Goal: Information Seeking & Learning: Understand process/instructions

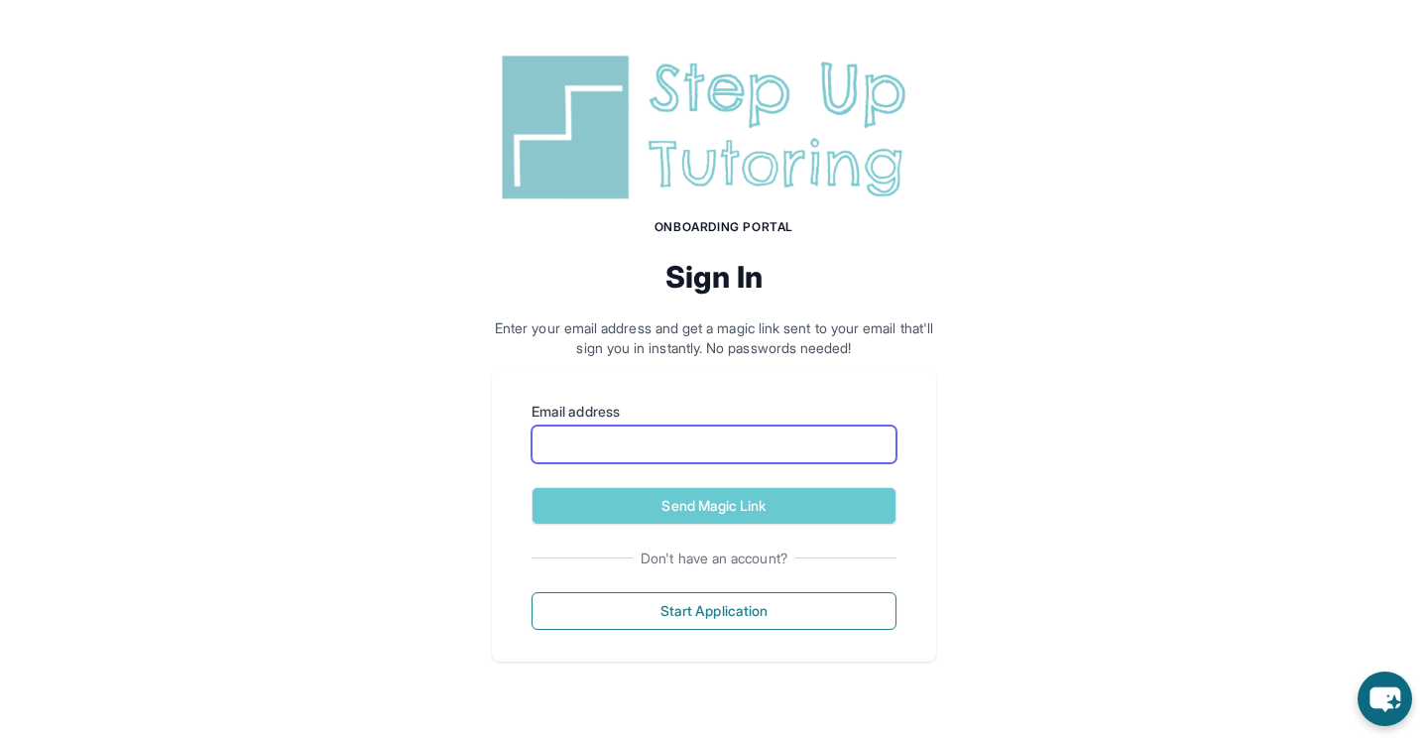
click at [692, 431] on input "Email address" at bounding box center [714, 444] width 365 height 38
click at [669, 409] on label "Email address" at bounding box center [714, 412] width 365 height 20
click at [669, 425] on input "Email address" at bounding box center [714, 444] width 365 height 38
type input "**********"
click at [532, 487] on button "Send Magic Link" at bounding box center [714, 506] width 365 height 38
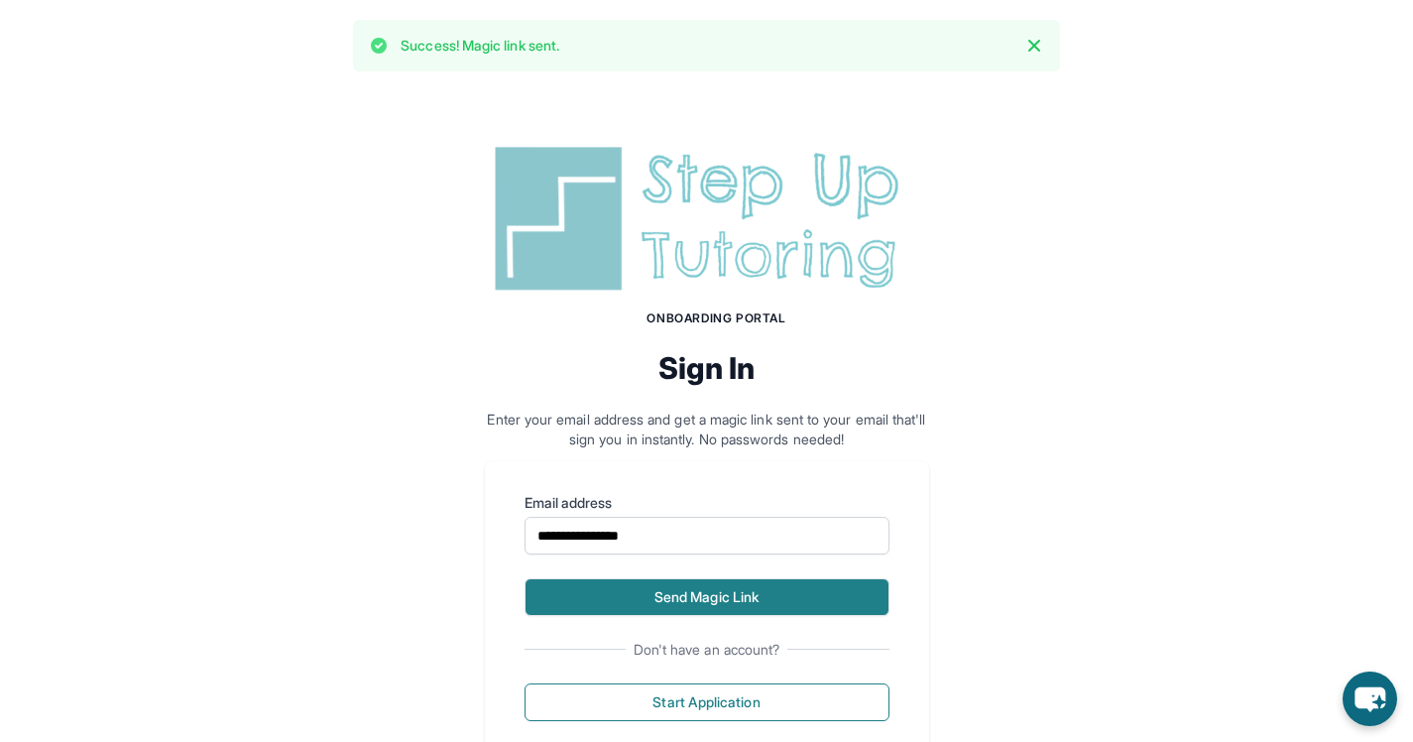
click at [647, 596] on button "Send Magic Link" at bounding box center [707, 597] width 365 height 38
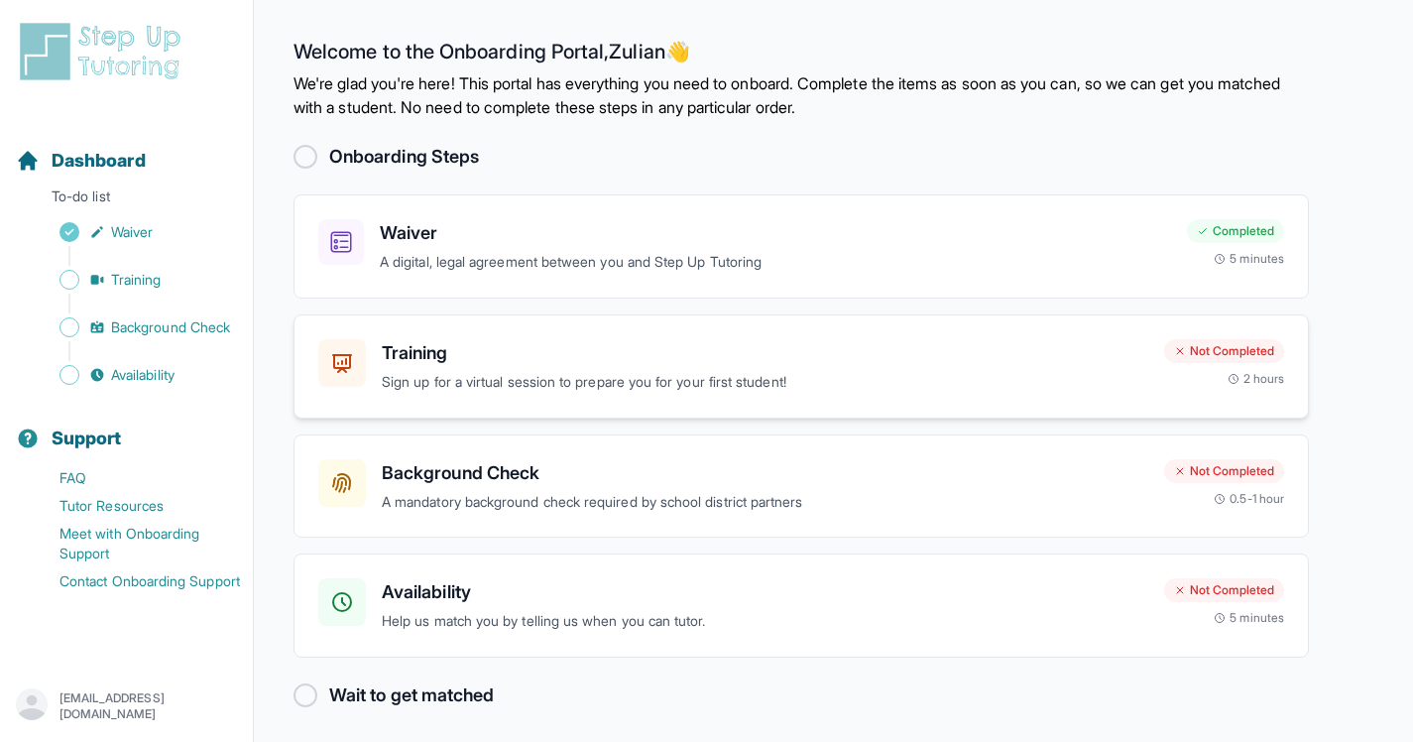
scroll to position [7, 0]
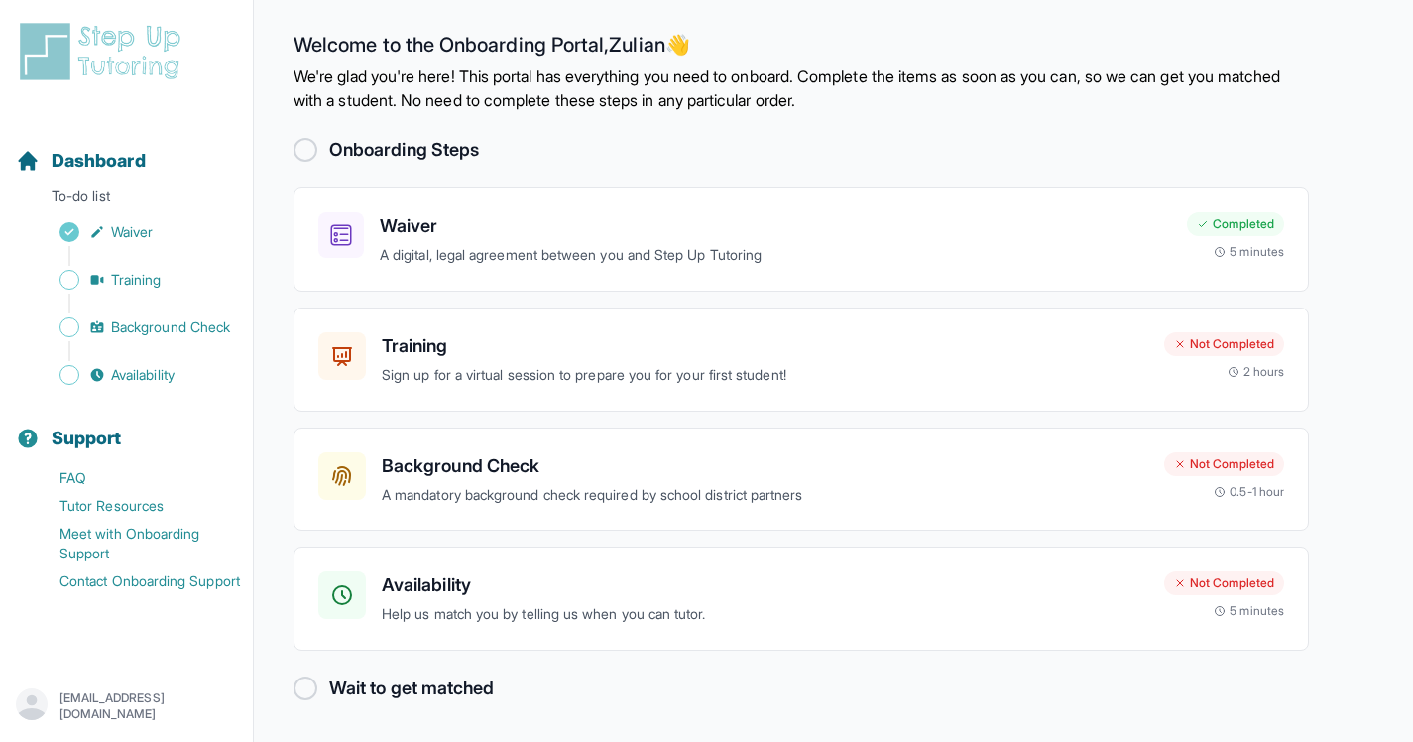
click at [404, 687] on h2 "Wait to get matched" at bounding box center [411, 688] width 165 height 28
click at [183, 283] on link "Training" at bounding box center [134, 280] width 237 height 28
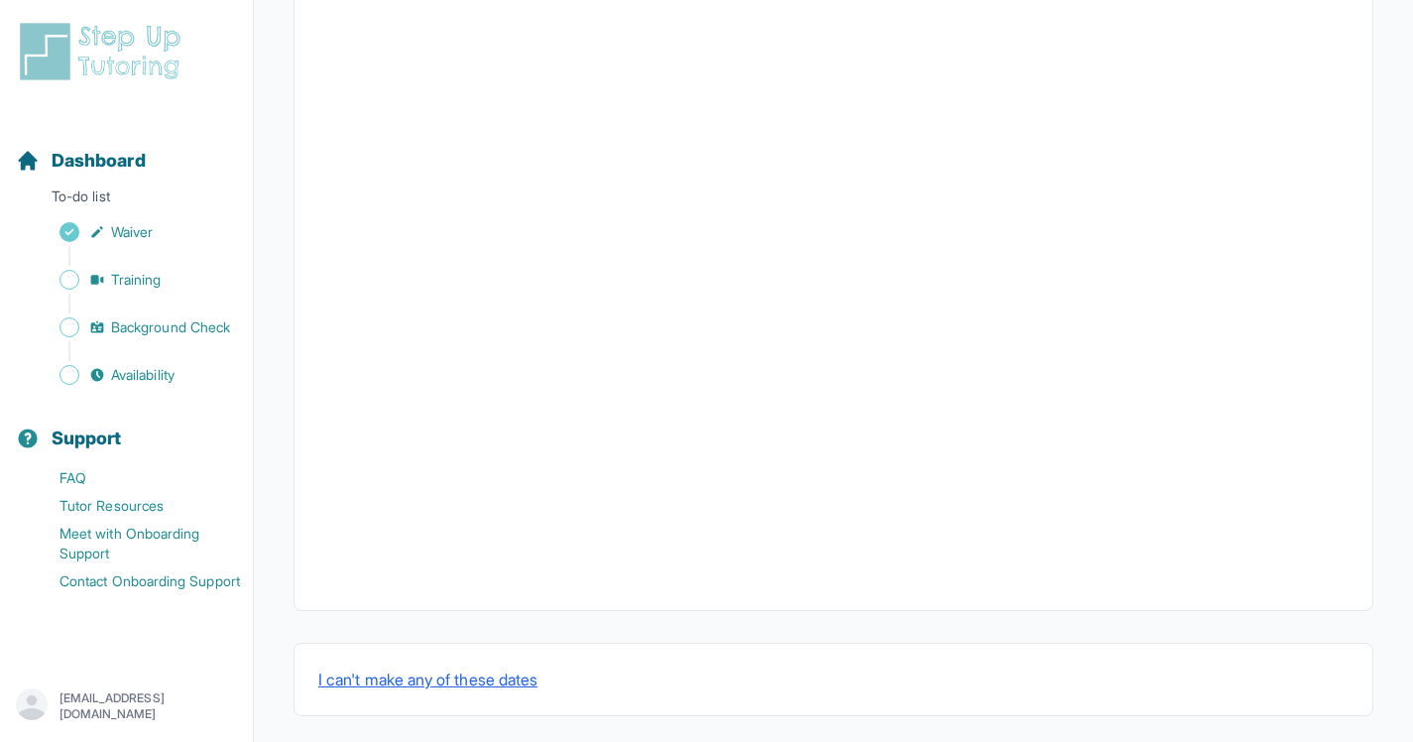
scroll to position [654, 0]
